Goal: Information Seeking & Learning: Find specific fact

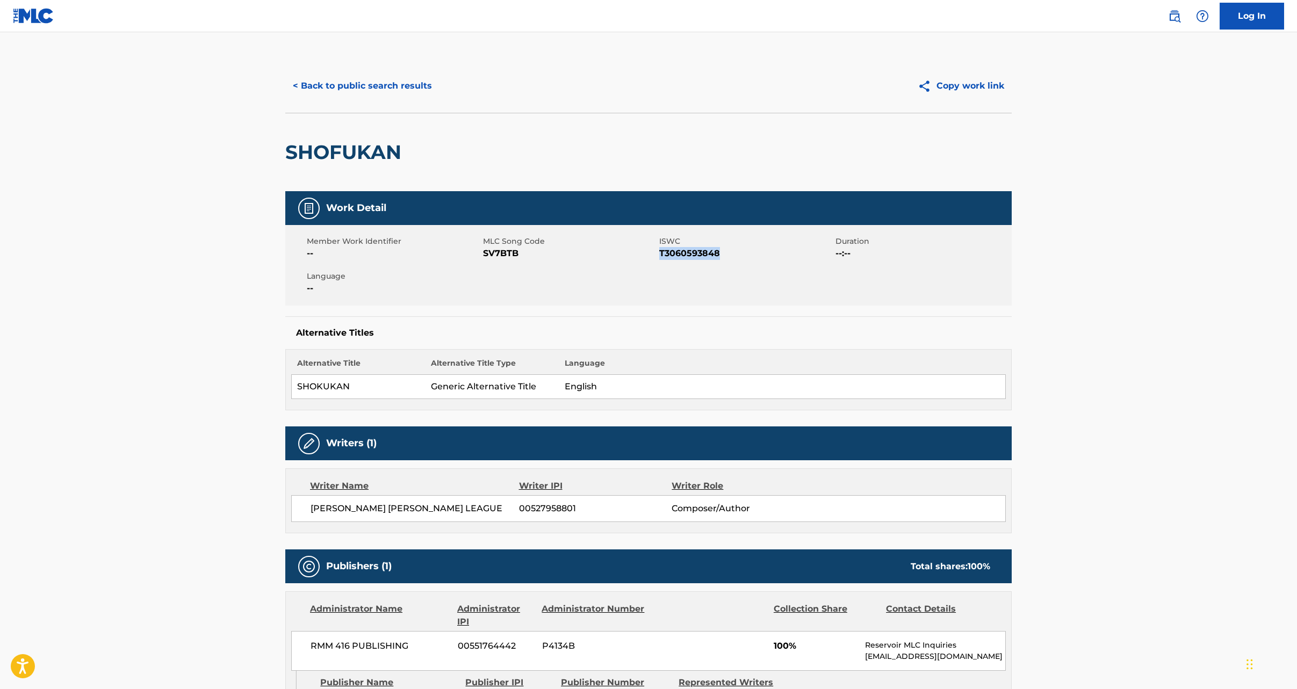
click at [373, 86] on button "< Back to public search results" at bounding box center [362, 86] width 154 height 27
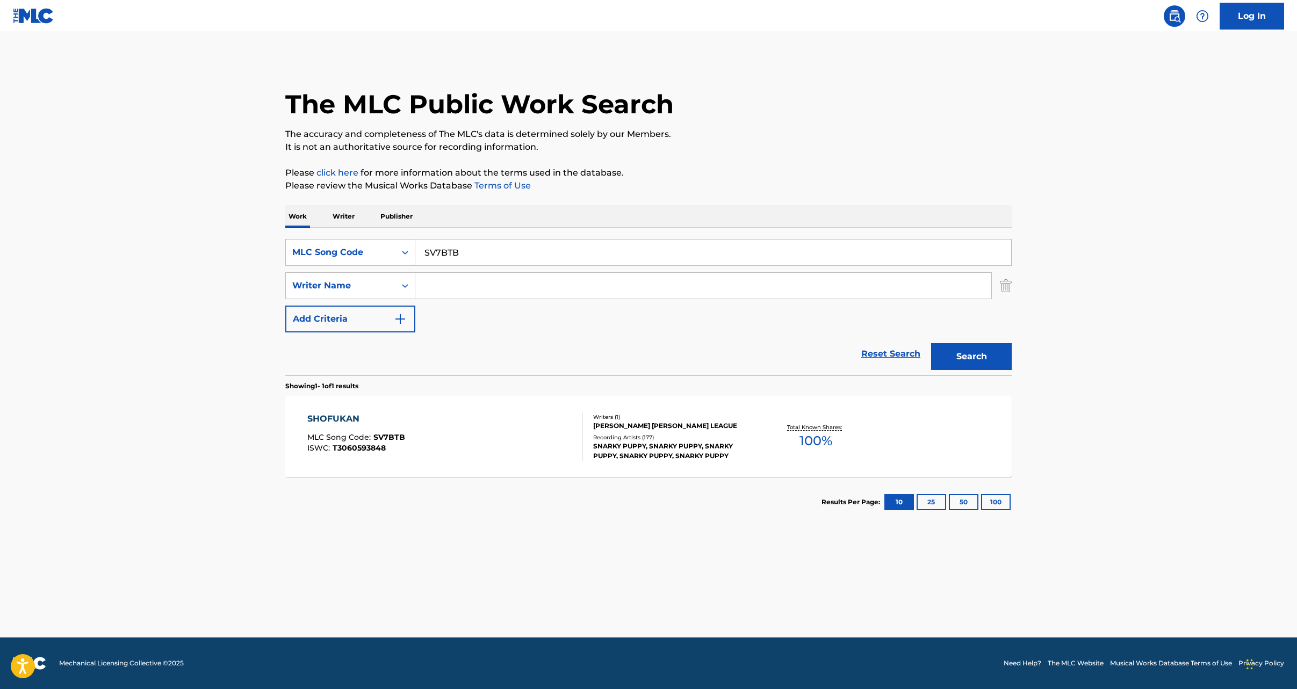
click at [439, 255] on input "SV7BTB" at bounding box center [713, 253] width 596 height 26
paste input "W572I3"
type input "W572I3"
click at [994, 371] on div "Search" at bounding box center [968, 353] width 86 height 43
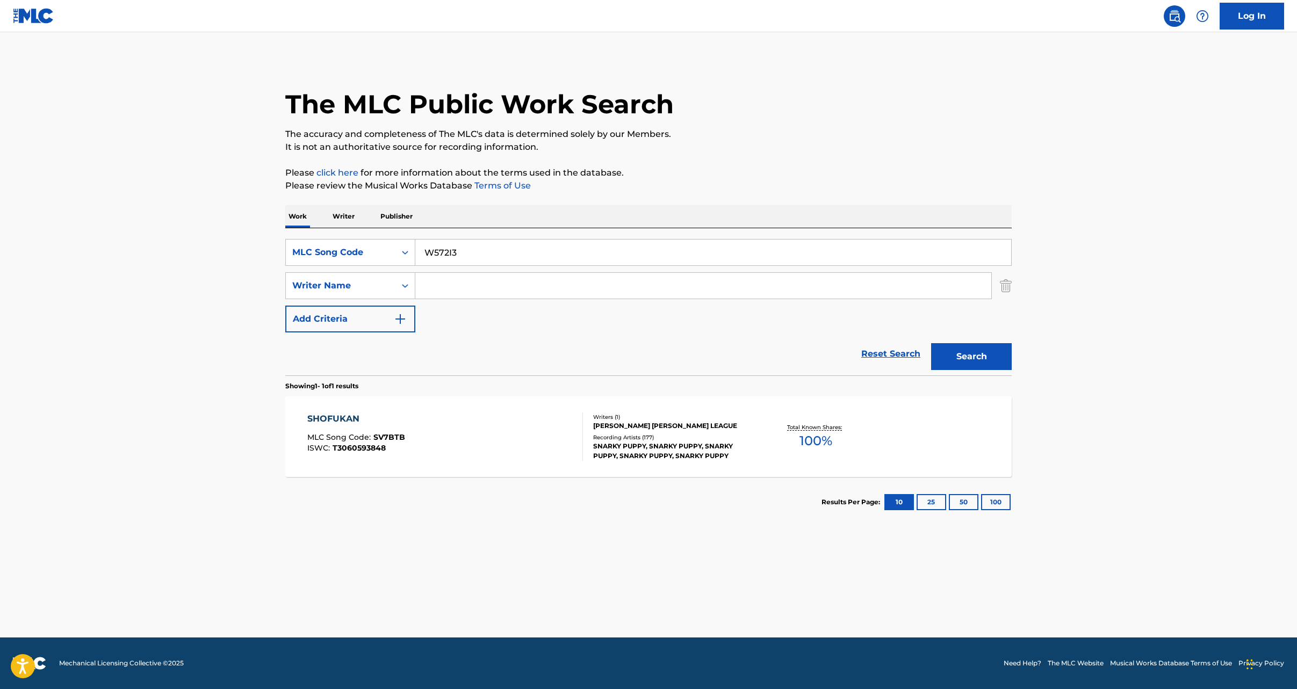
click at [977, 359] on button "Search" at bounding box center [971, 356] width 81 height 27
click at [466, 451] on div "WHERE I WANNA BE MLC Song Code : W572I3 ISWC : T3073699200" at bounding box center [445, 436] width 276 height 48
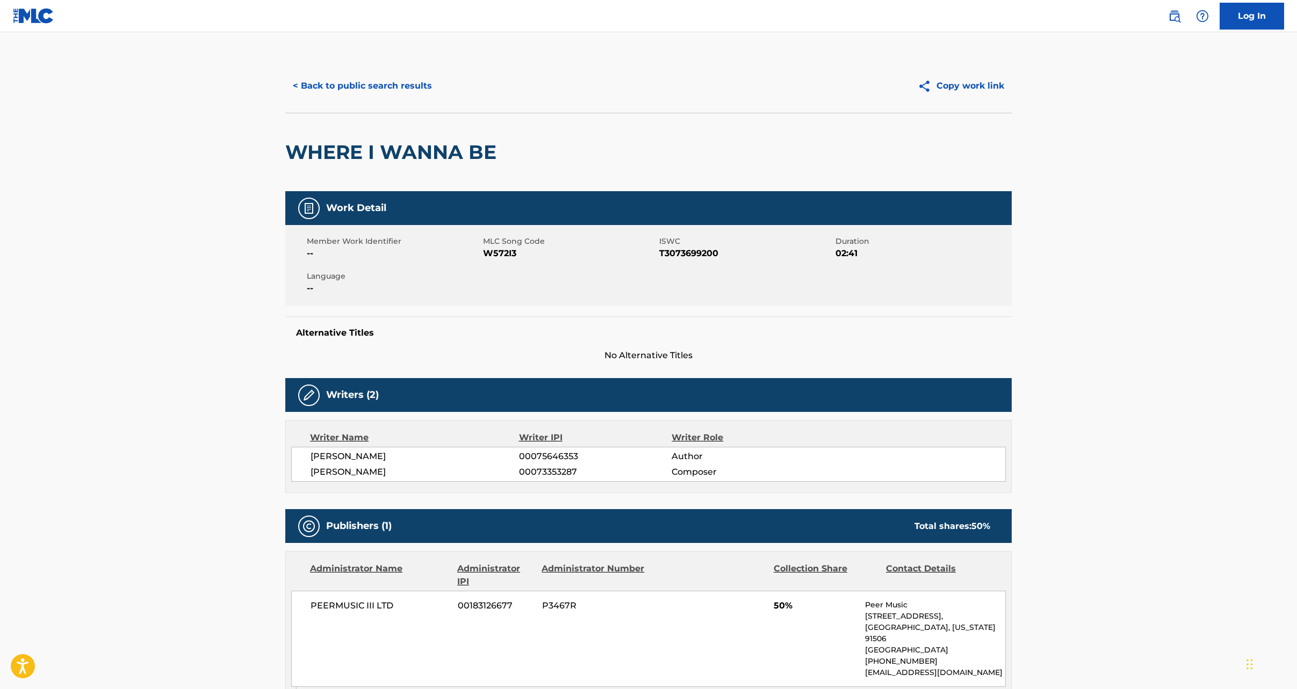
click at [341, 88] on button "< Back to public search results" at bounding box center [362, 86] width 154 height 27
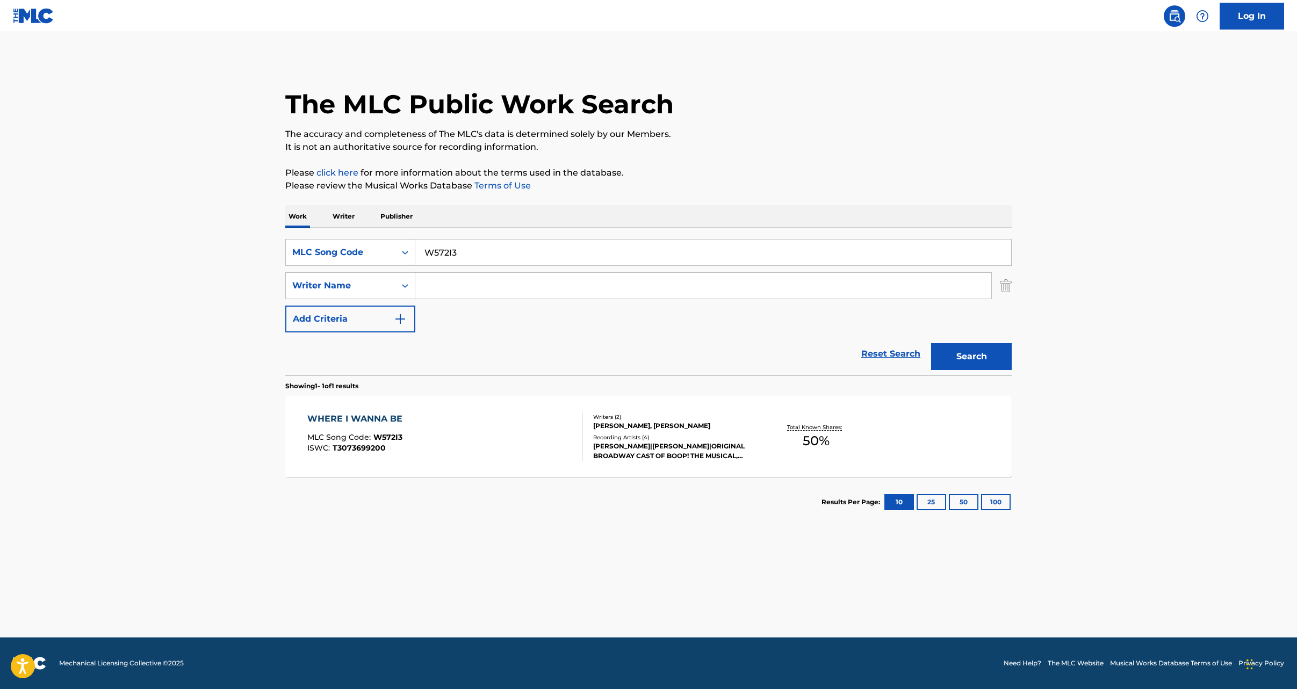
click at [430, 251] on input "W572I3" at bounding box center [713, 253] width 596 height 26
paste input "TVCUP1"
type input "TVCUP1"
click at [966, 360] on button "Search" at bounding box center [971, 356] width 81 height 27
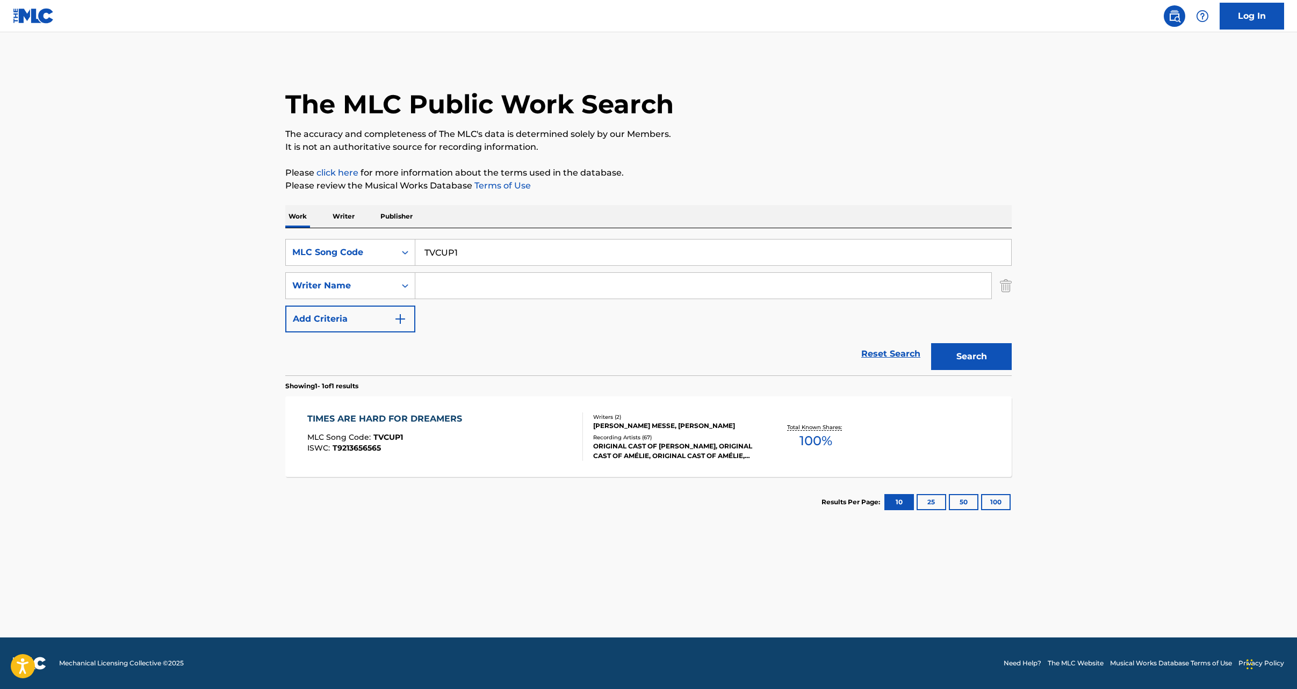
click at [481, 454] on div "TIMES ARE HARD FOR DREAMERS MLC Song Code : TVCUP1 ISWC : T9213656565" at bounding box center [445, 436] width 276 height 48
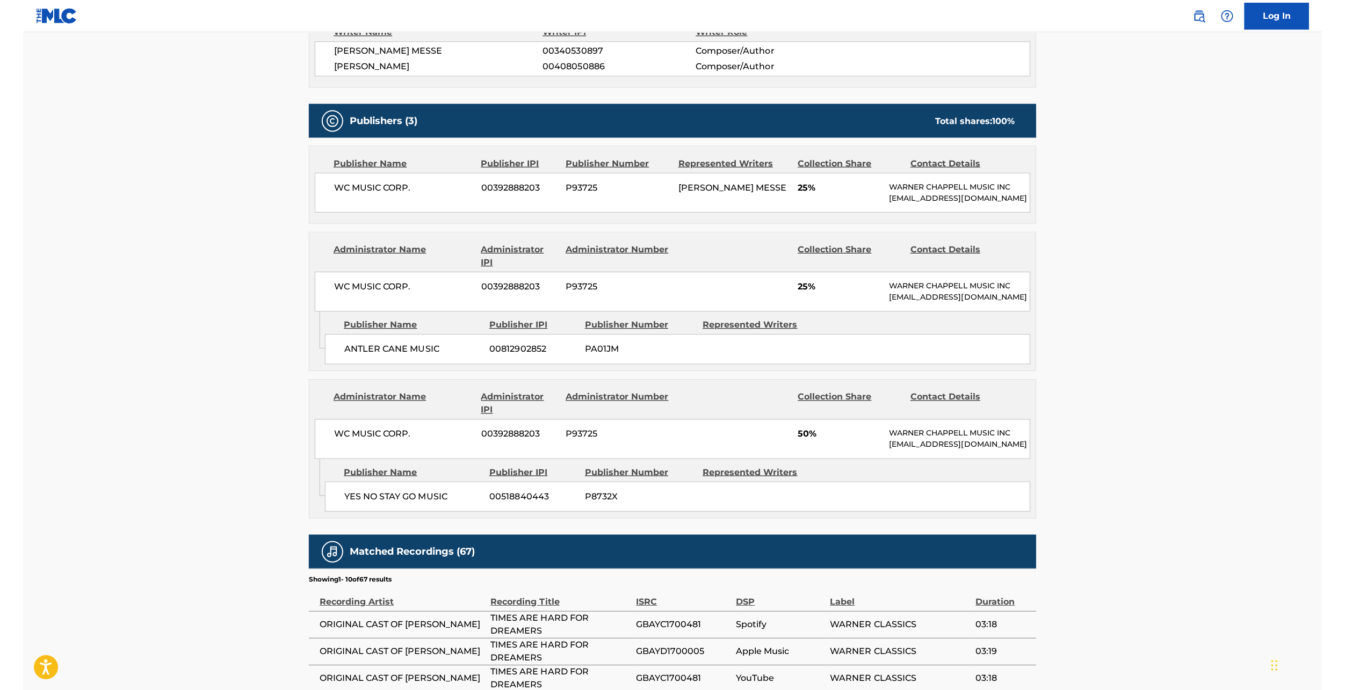
scroll to position [385, 0]
